Goal: Task Accomplishment & Management: Manage account settings

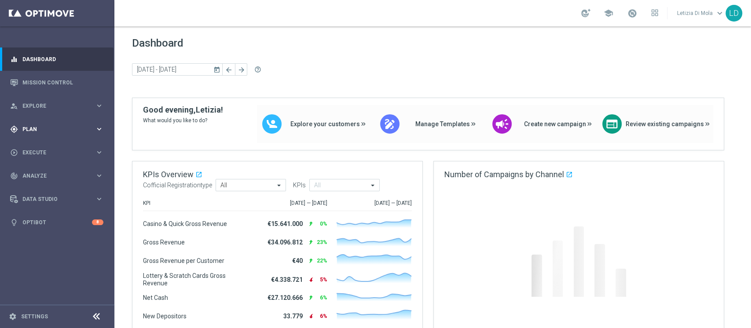
click at [97, 128] on icon "keyboard_arrow_right" at bounding box center [99, 129] width 8 height 8
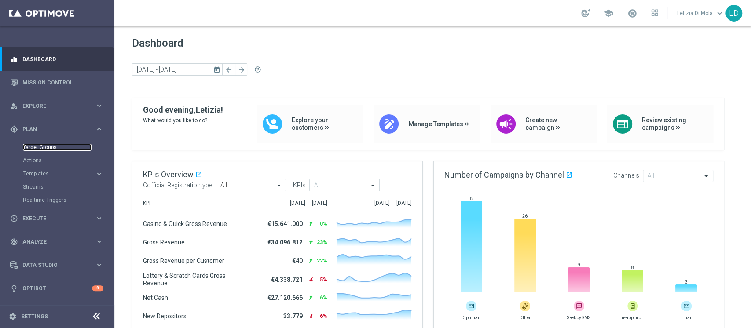
click at [45, 144] on link "Target Groups" at bounding box center [57, 147] width 69 height 7
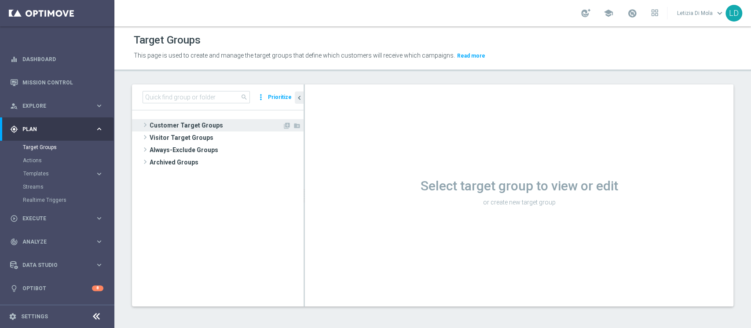
click at [188, 121] on span "Customer Target Groups" at bounding box center [216, 125] width 133 height 12
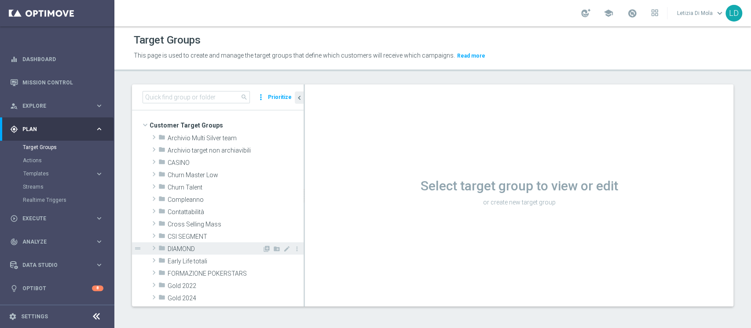
click at [176, 246] on span "DIAMOND" at bounding box center [215, 249] width 95 height 7
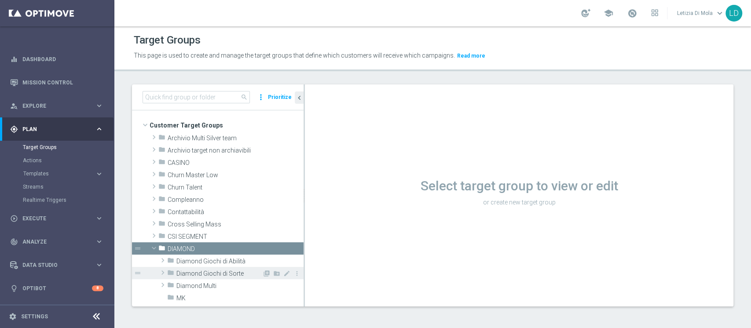
click at [219, 269] on div "folder Diamond Giochi di Sorte" at bounding box center [214, 273] width 95 height 12
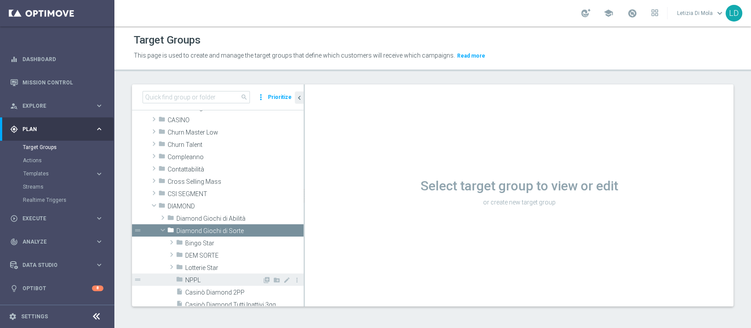
scroll to position [59, 0]
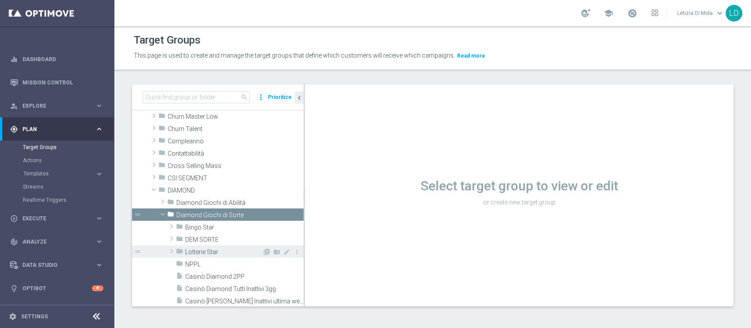
click at [195, 252] on span "Lotterie Star" at bounding box center [223, 252] width 77 height 7
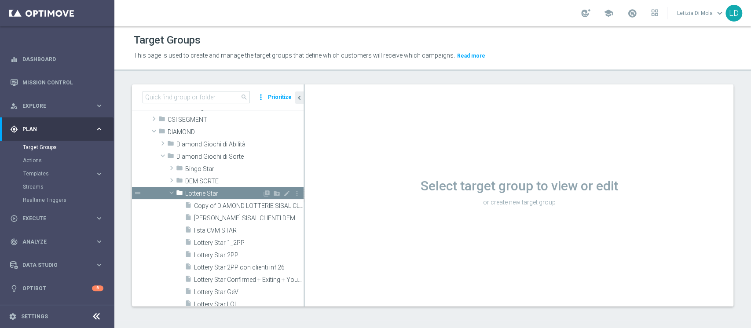
scroll to position [176, 0]
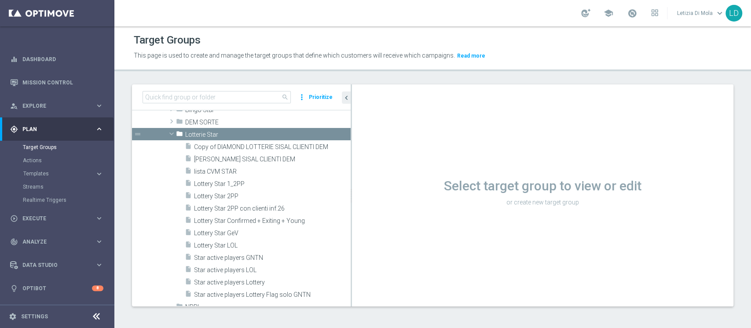
drag, startPoint x: 304, startPoint y: 232, endPoint x: 351, endPoint y: 232, distance: 47.1
click at [351, 232] on div at bounding box center [351, 195] width 1 height 222
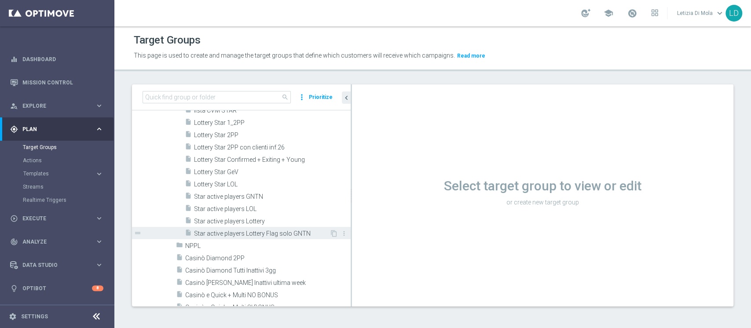
click at [260, 231] on span "Star active players Lottery Flag solo GNTN" at bounding box center [262, 233] width 136 height 7
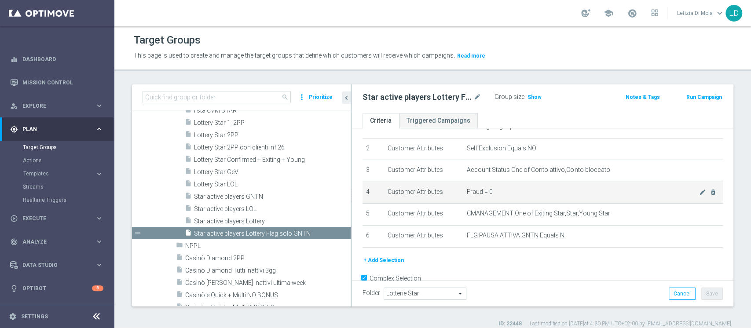
scroll to position [61, 0]
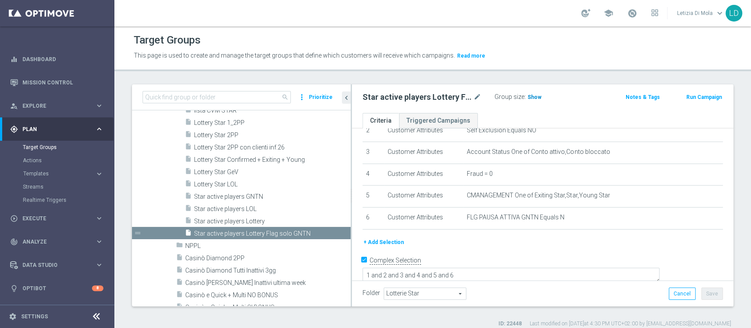
click at [534, 99] on span "Show" at bounding box center [535, 97] width 14 height 6
click at [533, 97] on span "4,036" at bounding box center [535, 98] width 15 height 8
click at [45, 174] on span "Templates" at bounding box center [54, 173] width 63 height 5
click at [36, 187] on link "Optimail" at bounding box center [59, 186] width 64 height 7
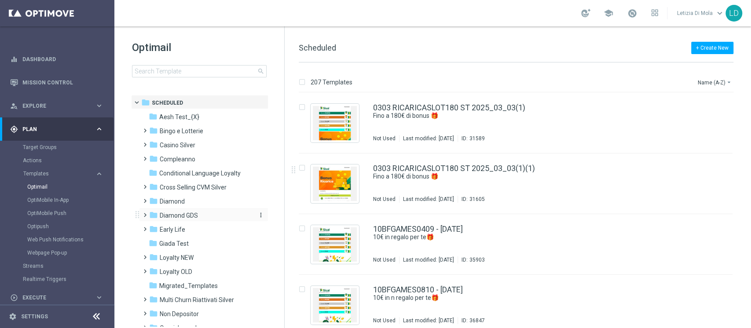
click at [188, 212] on span "Diamond GDS" at bounding box center [179, 216] width 38 height 8
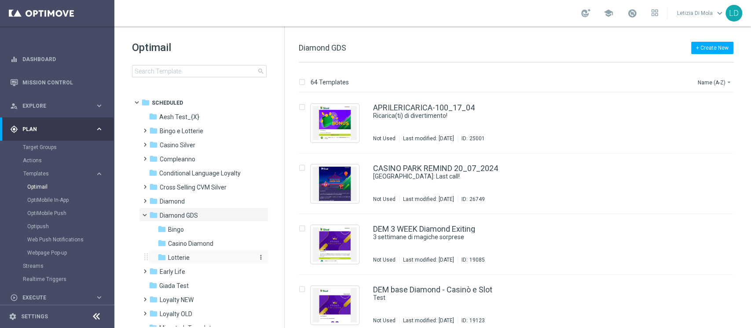
click at [175, 254] on span "Lotterie" at bounding box center [179, 258] width 22 height 8
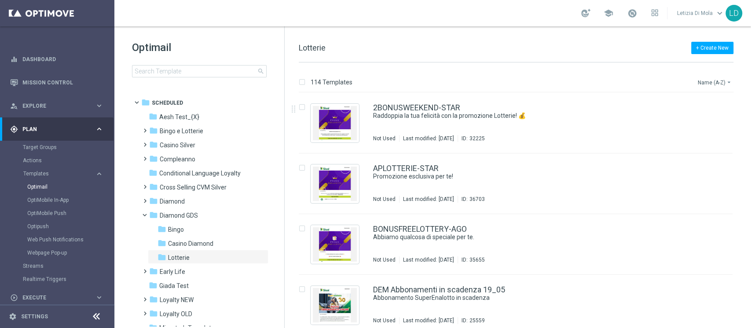
click at [710, 79] on button "Name (A-Z) arrow_drop_down" at bounding box center [715, 82] width 37 height 11
click at [709, 119] on span "Date Modified (Newest)" at bounding box center [699, 121] width 59 height 6
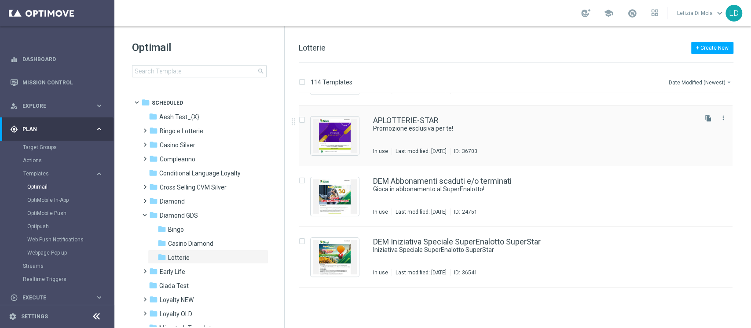
scroll to position [117, 0]
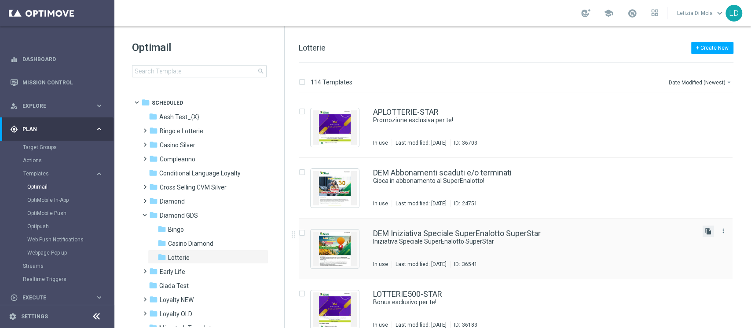
click at [705, 231] on icon "file_copy" at bounding box center [708, 231] width 7 height 7
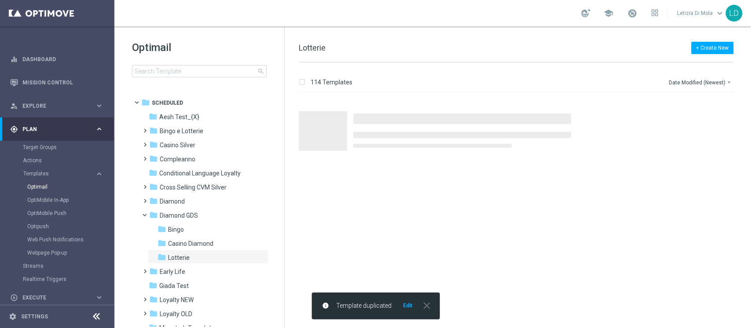
scroll to position [0, 0]
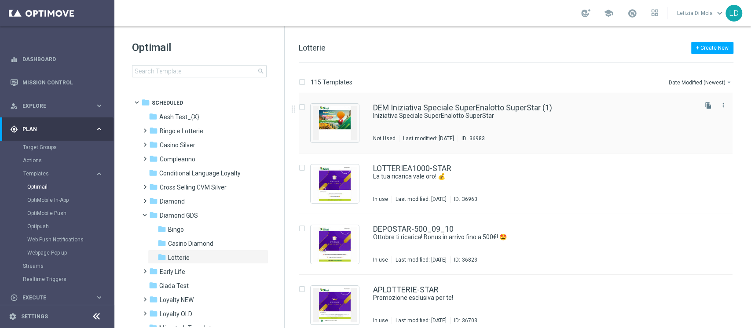
click at [705, 105] on icon "file_copy" at bounding box center [708, 105] width 7 height 7
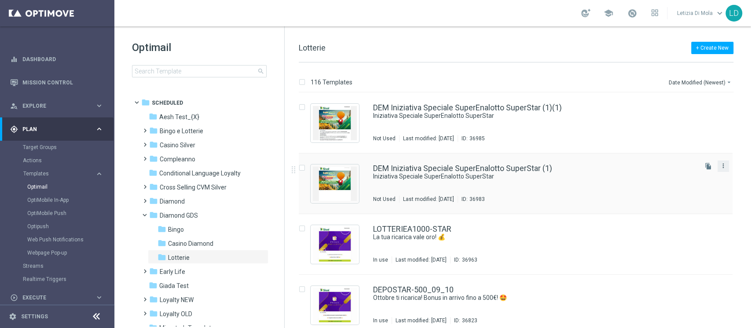
click at [724, 167] on icon "more_vert" at bounding box center [723, 165] width 7 height 7
click at [639, 109] on div "DEM Iniziativa Speciale SuperEnalotto SuperStar (1)(1)" at bounding box center [534, 108] width 323 height 8
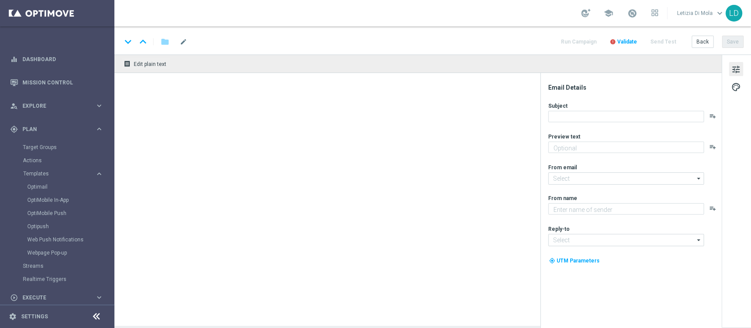
type input "[EMAIL_ADDRESS][DOMAIN_NAME]"
type textarea "Sisal"
type input "[EMAIL_ADDRESS][DOMAIN_NAME]"
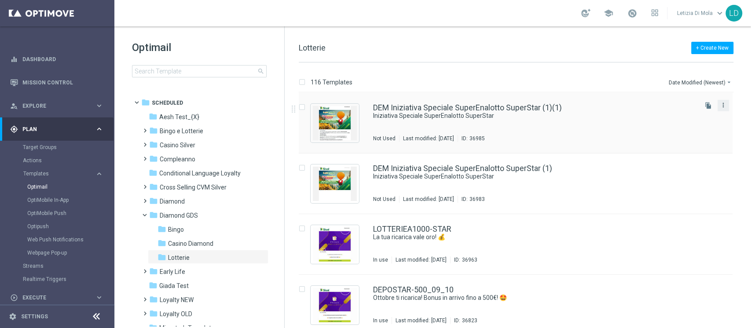
click at [724, 106] on icon "more_vert" at bounding box center [723, 105] width 7 height 7
click at [682, 143] on div "delete_forever [GEOGRAPHIC_DATA]" at bounding box center [682, 139] width 70 height 12
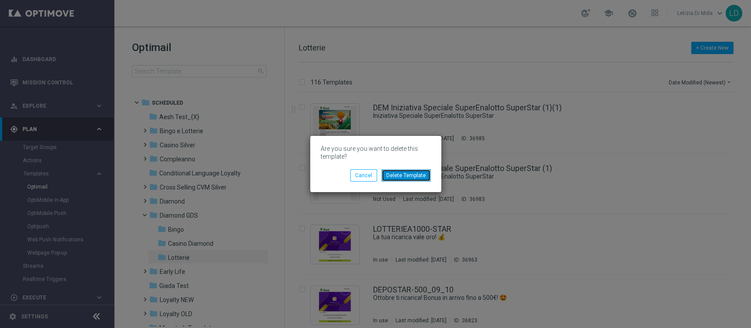
click at [423, 175] on button "Delete Template" at bounding box center [405, 175] width 49 height 12
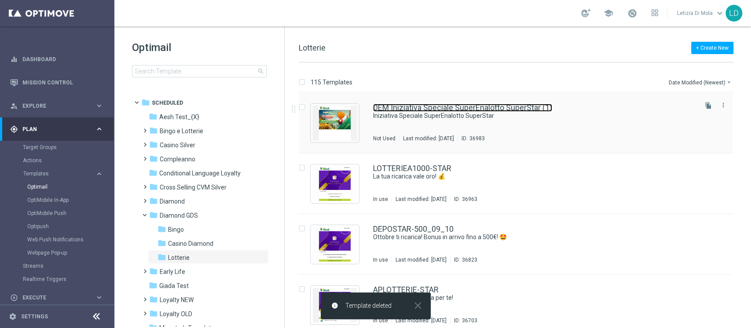
click at [506, 109] on link "DEM Iniziativa Speciale SuperEnalotto SuperStar (1)" at bounding box center [462, 108] width 179 height 8
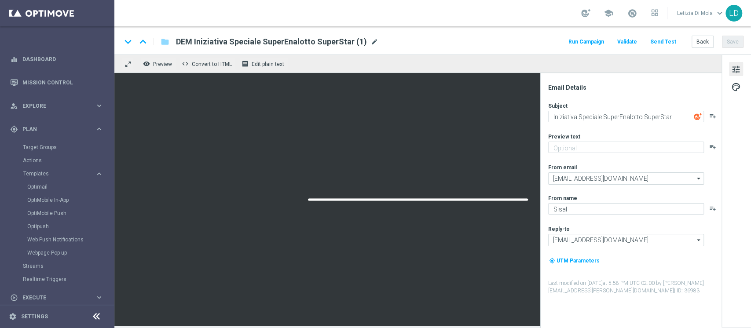
click at [370, 41] on span "mode_edit" at bounding box center [374, 42] width 8 height 8
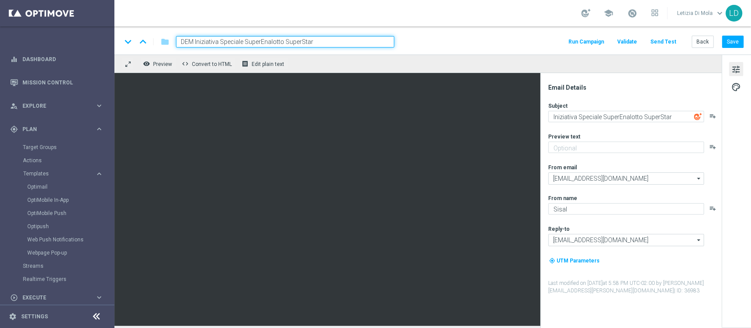
click at [181, 42] on input "DEM Iniziativa Speciale SuperEnalotto SuperStar" at bounding box center [285, 41] width 218 height 11
type input "Recall DEM Iniziativa Speciale SuperEnalotto SuperStar"
click at [732, 40] on button "Save" at bounding box center [733, 42] width 22 height 12
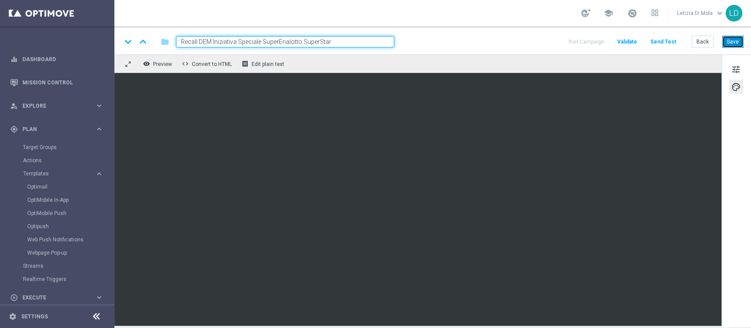
click at [732, 37] on button "Save" at bounding box center [733, 42] width 22 height 12
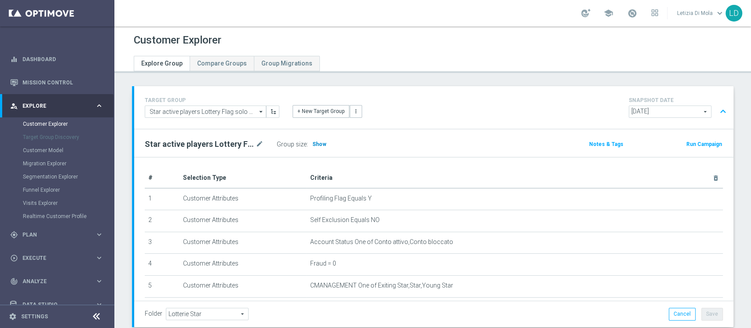
click at [323, 142] on span "Show" at bounding box center [319, 144] width 14 height 6
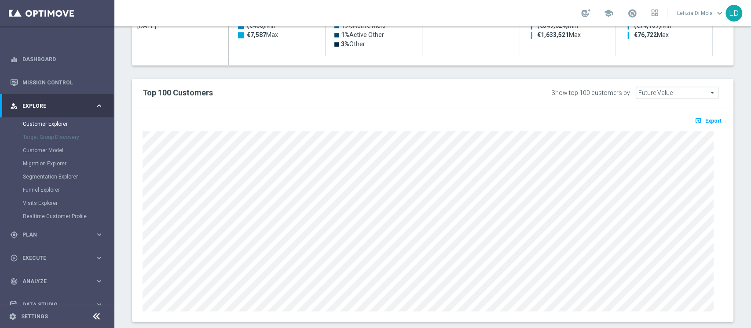
scroll to position [490, 0]
click at [708, 116] on span "Export" at bounding box center [713, 119] width 16 height 6
